Goal: Transaction & Acquisition: Purchase product/service

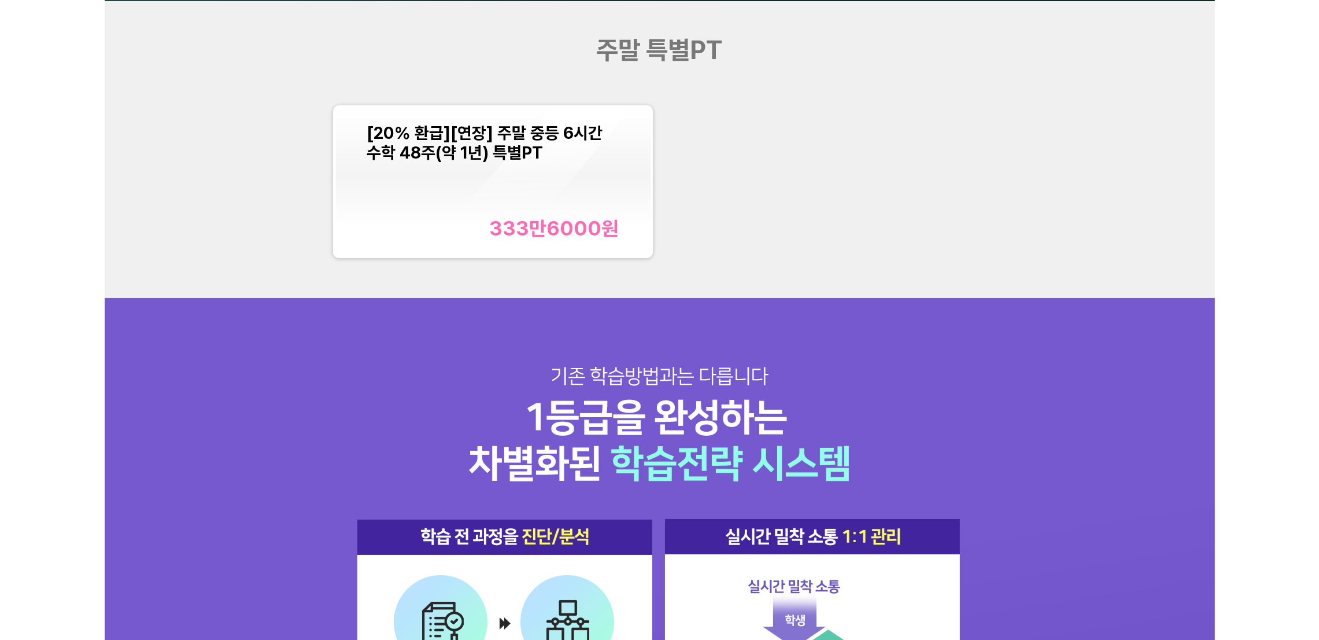
scroll to position [1301, 0]
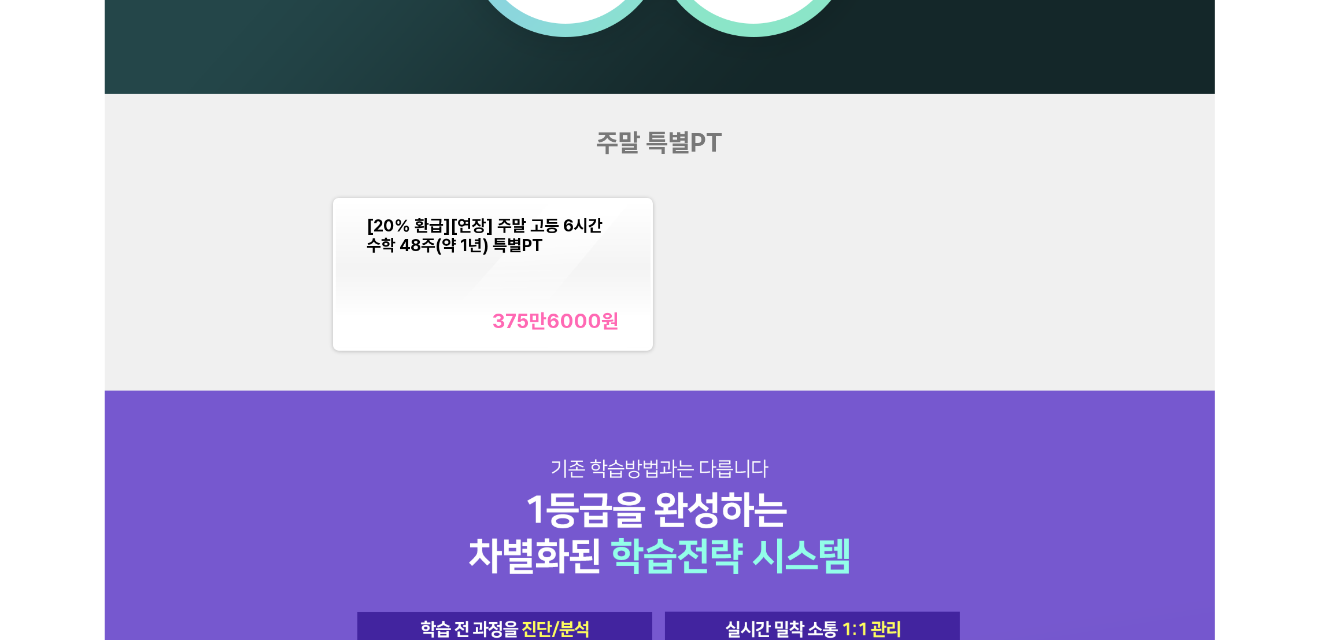
scroll to position [1475, 0]
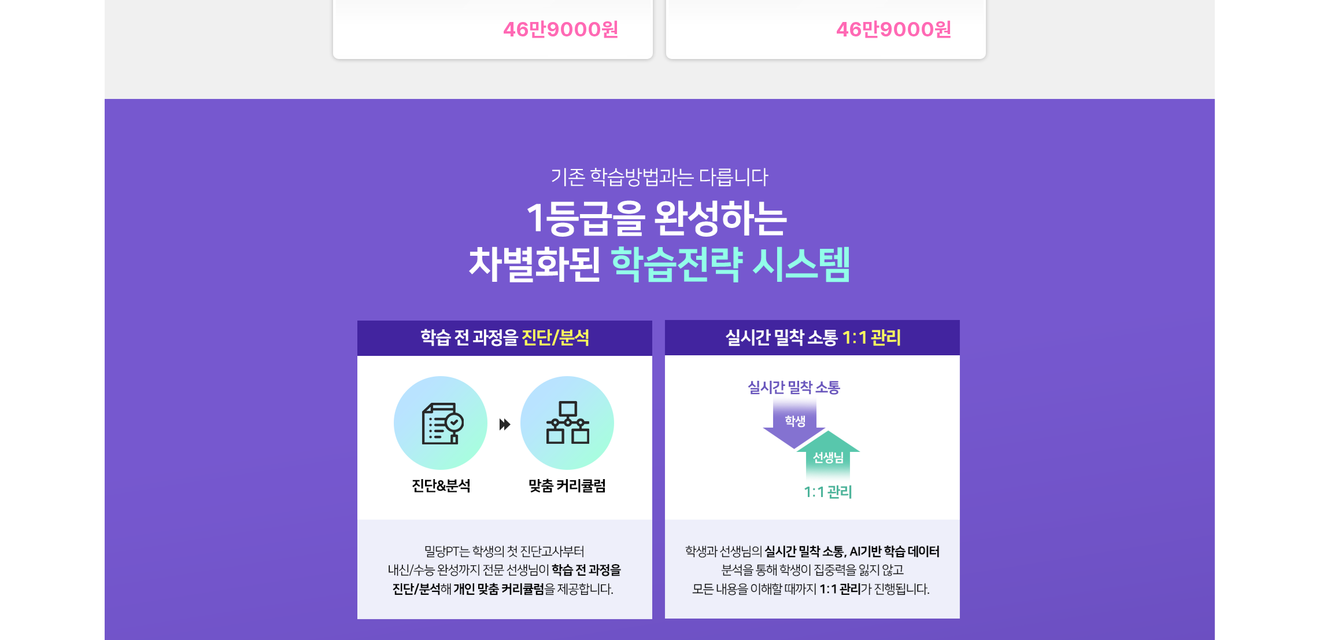
scroll to position [1388, 0]
